Goal: Task Accomplishment & Management: Use online tool/utility

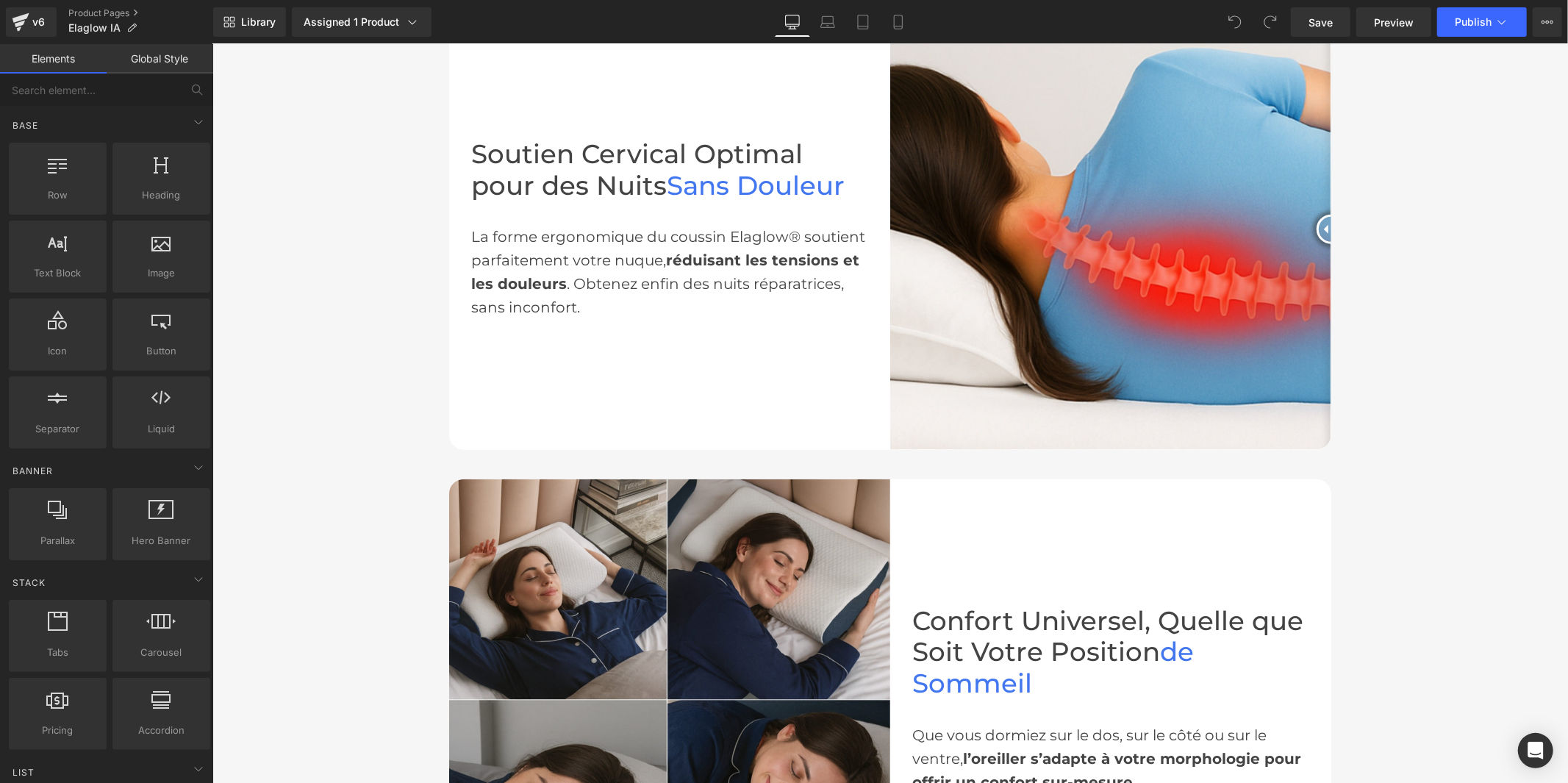
scroll to position [817, 0]
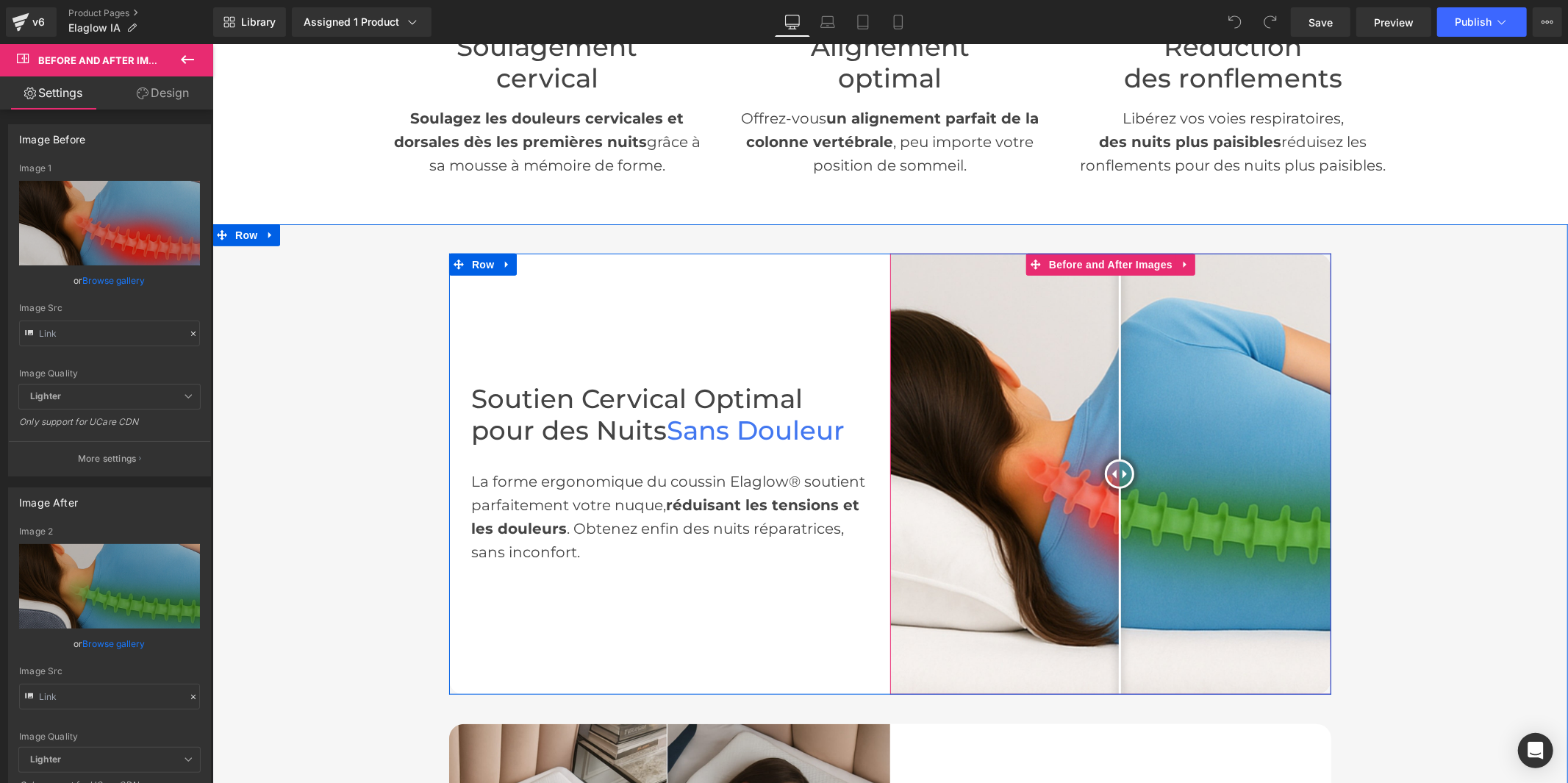
drag, startPoint x: 1216, startPoint y: 460, endPoint x: 1113, endPoint y: 471, distance: 103.6
click at [1113, 471] on div at bounding box center [1118, 473] width 29 height 29
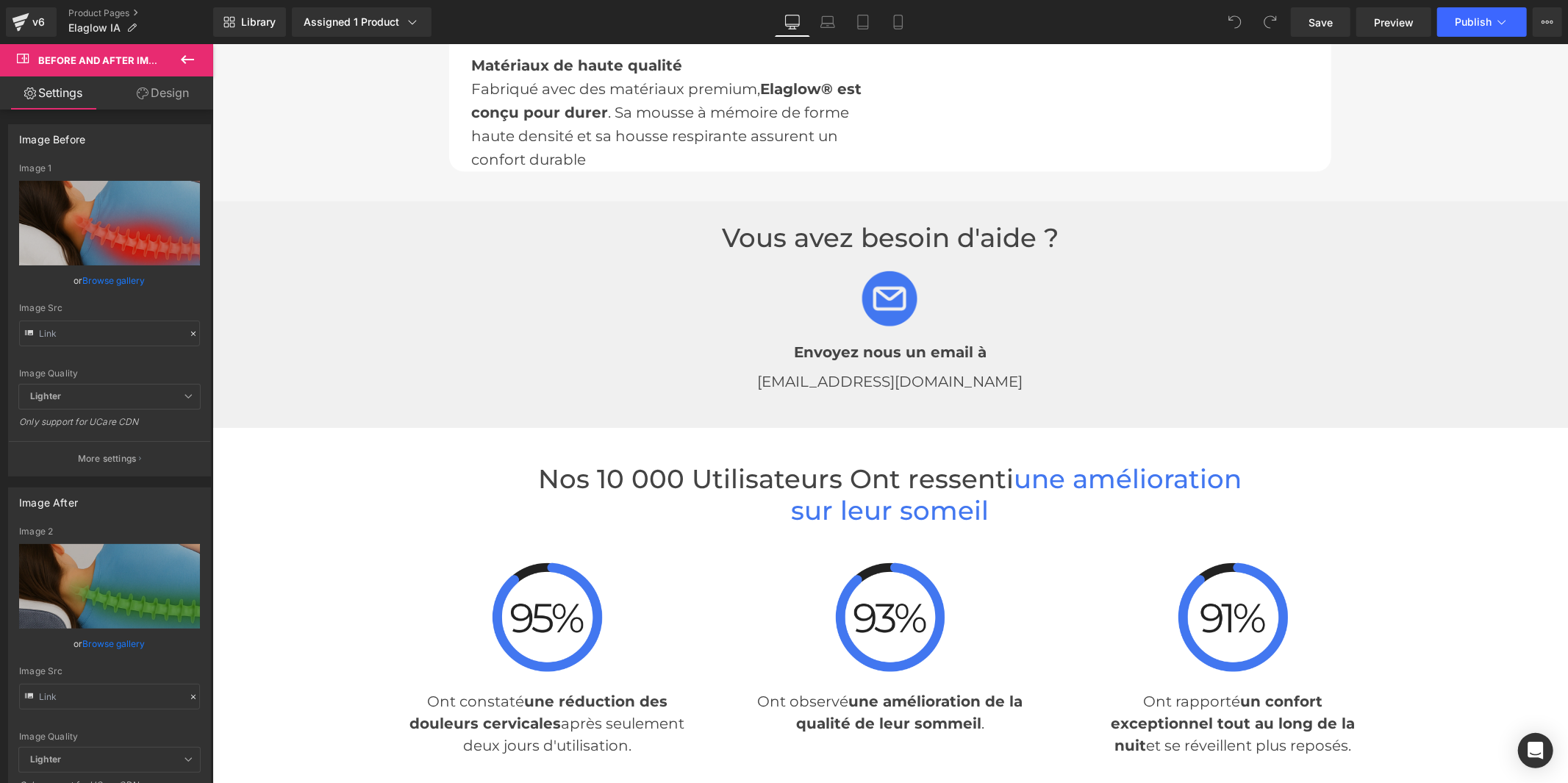
scroll to position [0, 0]
